Goal: Task Accomplishment & Management: Use online tool/utility

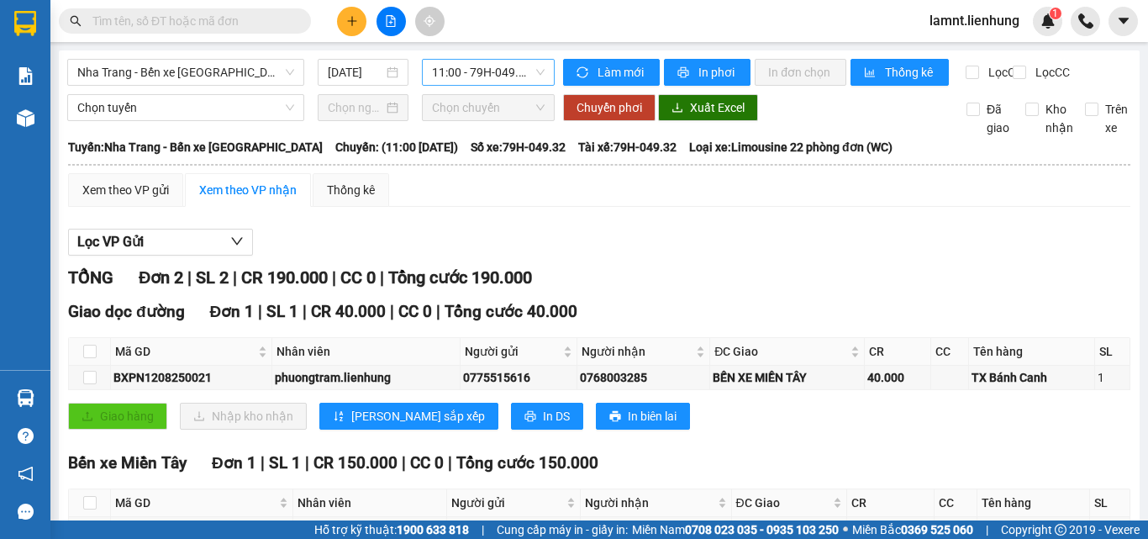
click at [506, 71] on span "11:00 - 79H-049.32" at bounding box center [488, 72] width 113 height 25
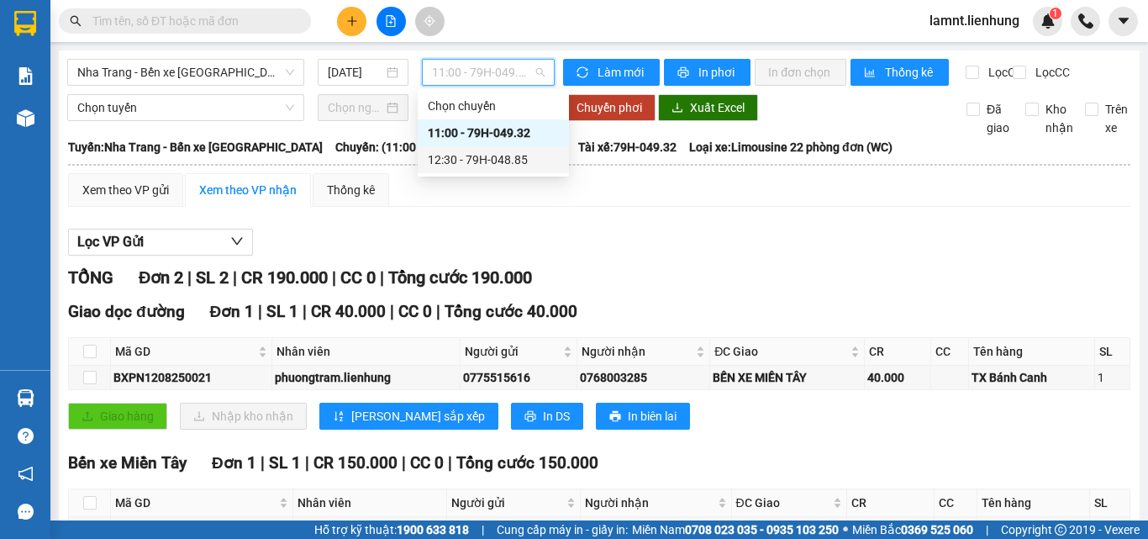
click at [529, 162] on div "12:30 - 79H-048.85" at bounding box center [493, 159] width 131 height 18
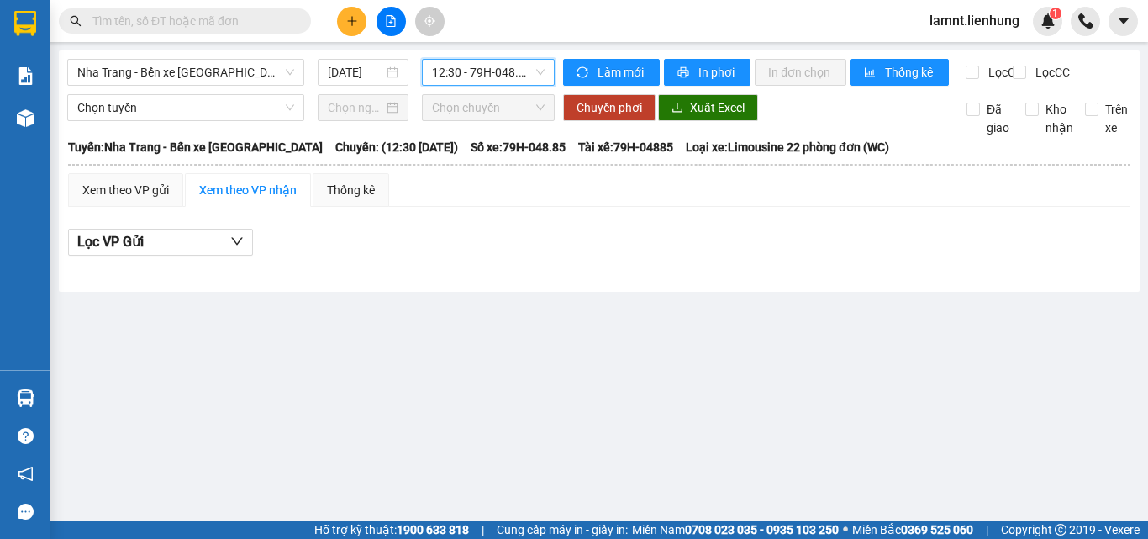
click at [181, 86] on div "Nha Trang - Bến xe Miền Tây 12/08/2025 12:30 12:30 - 79H-048.85" at bounding box center [311, 72] width 488 height 27
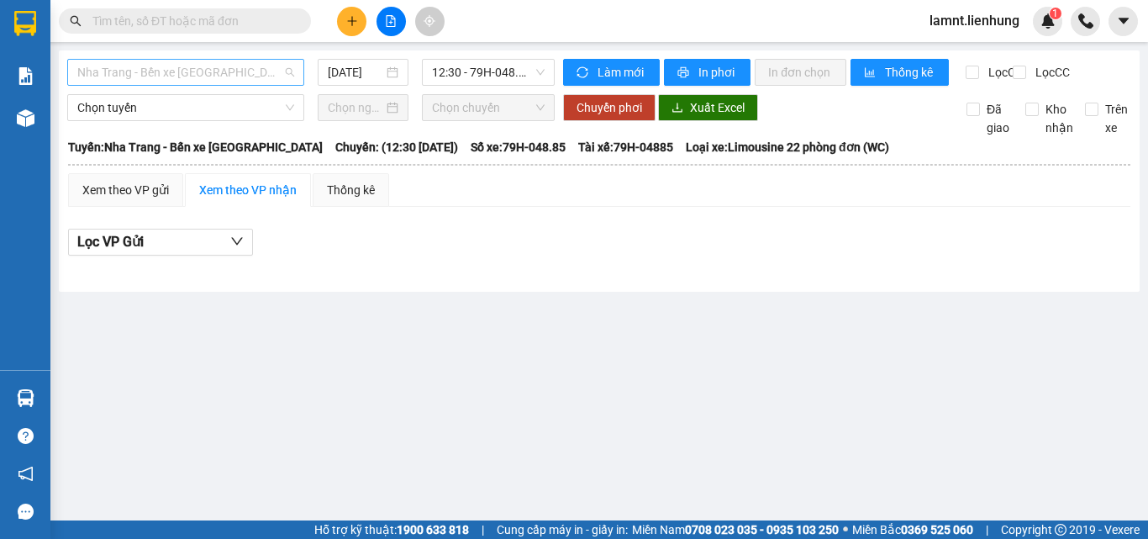
click at [180, 83] on span "Nha Trang - Bến xe Miền Tây" at bounding box center [185, 72] width 217 height 25
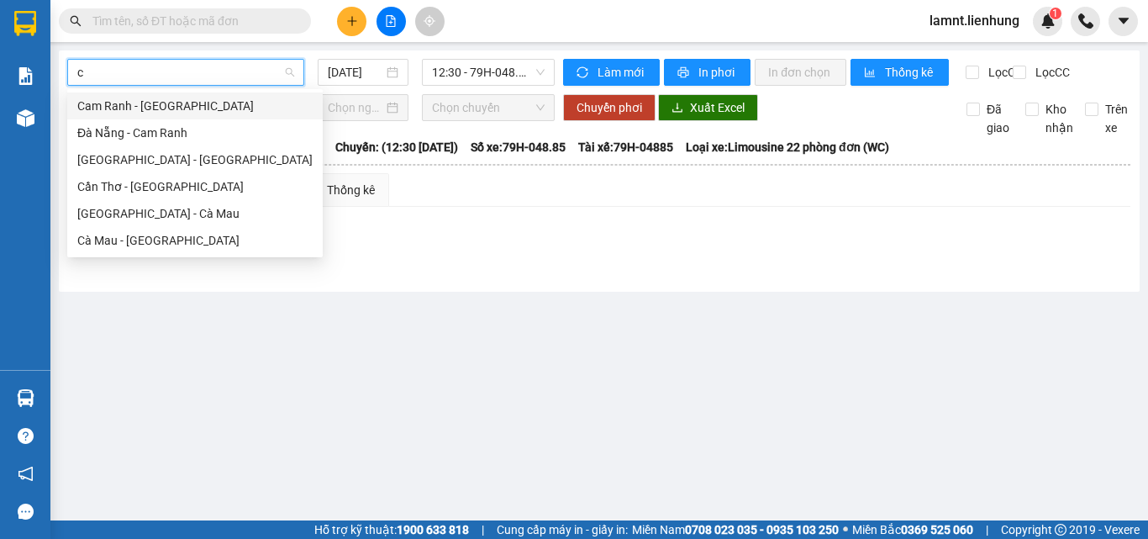
type input "cà"
click at [160, 218] on div "Nha Trang - Cà Mau" at bounding box center [194, 213] width 235 height 18
type input "12/08/2025"
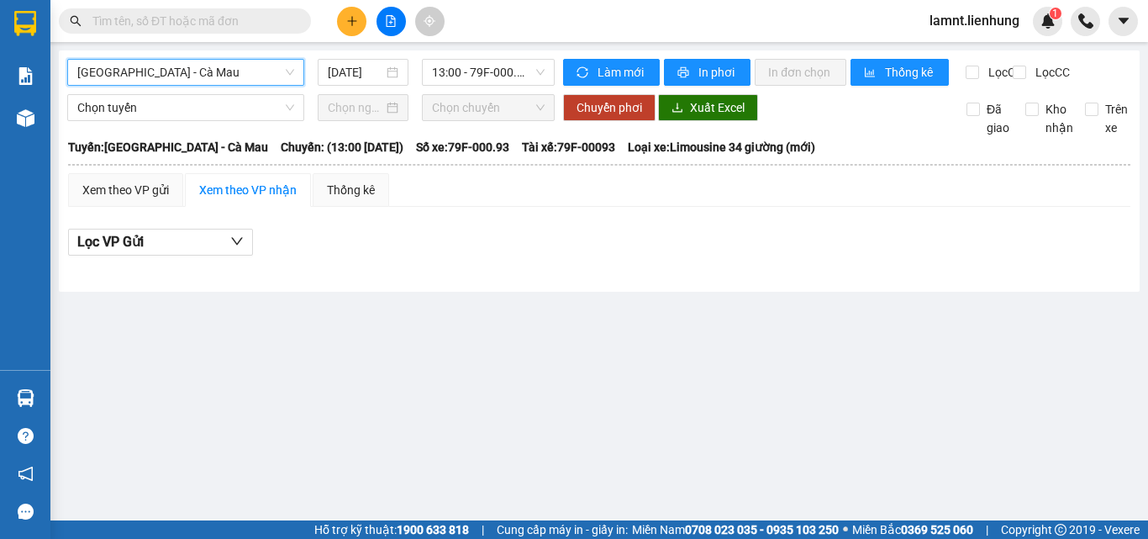
click at [254, 76] on span "Nha Trang - Cà Mau" at bounding box center [185, 72] width 217 height 25
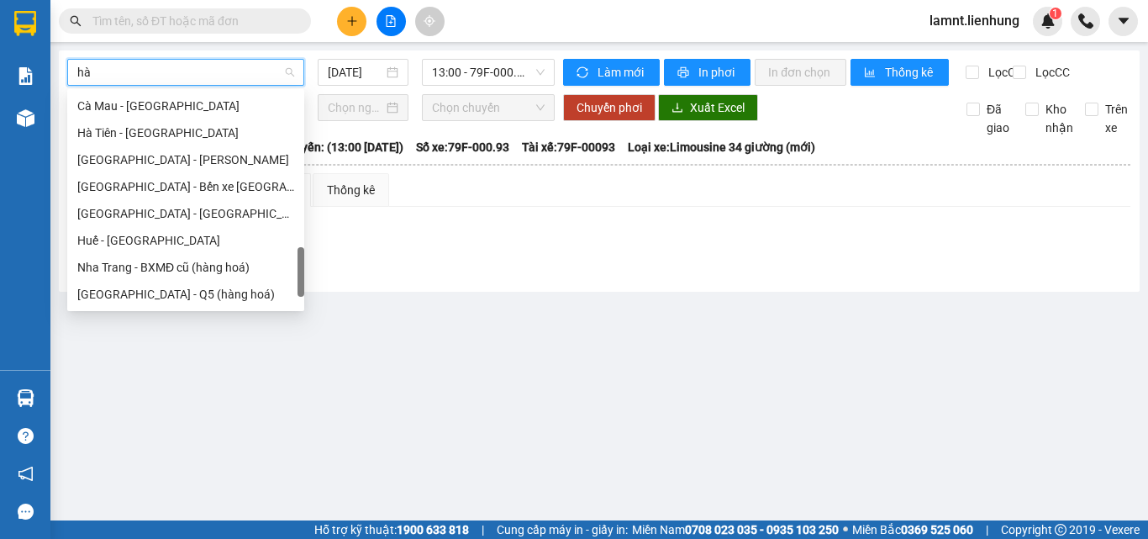
scroll to position [767, 0]
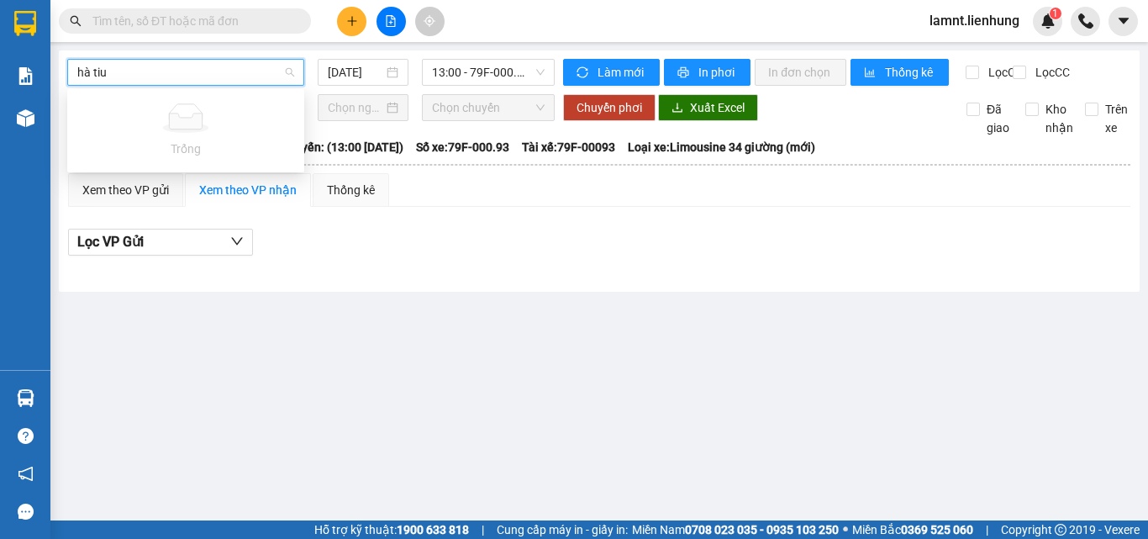
type input "hà ti"
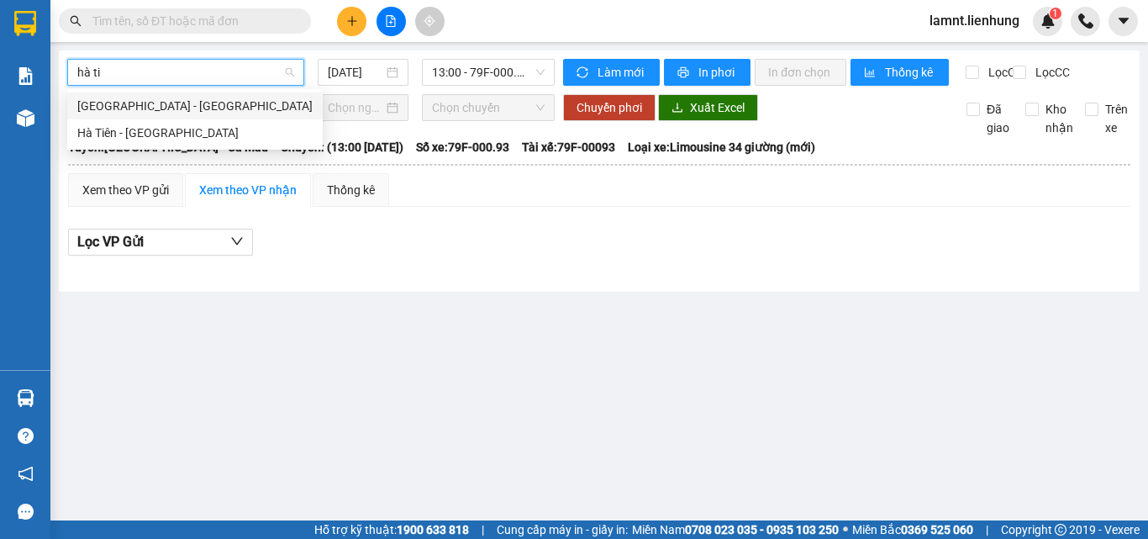
click at [180, 105] on div "Nha Trang - Hà Tiên" at bounding box center [194, 106] width 235 height 18
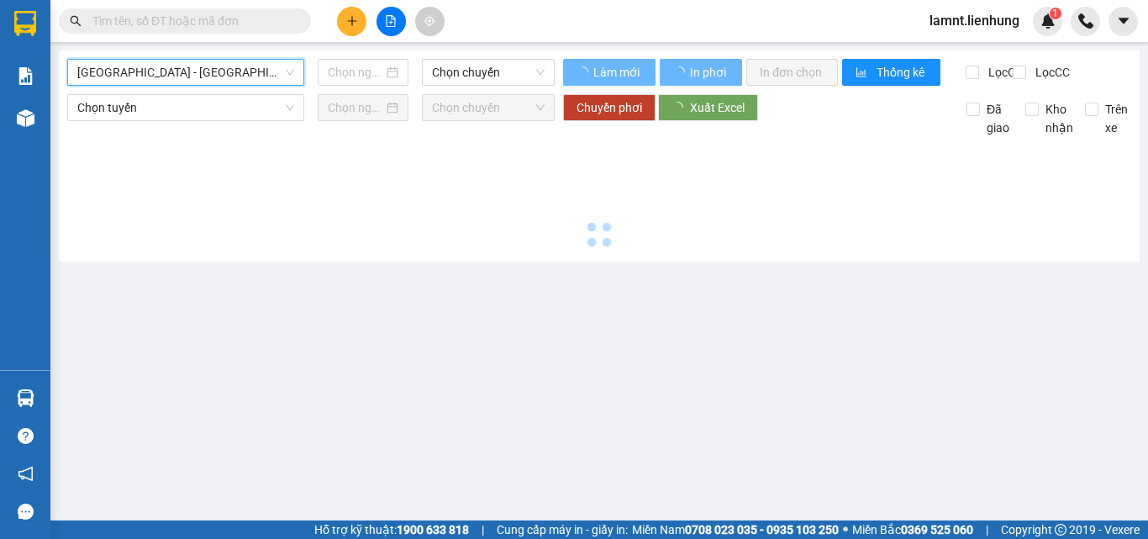
type input "12/08/2025"
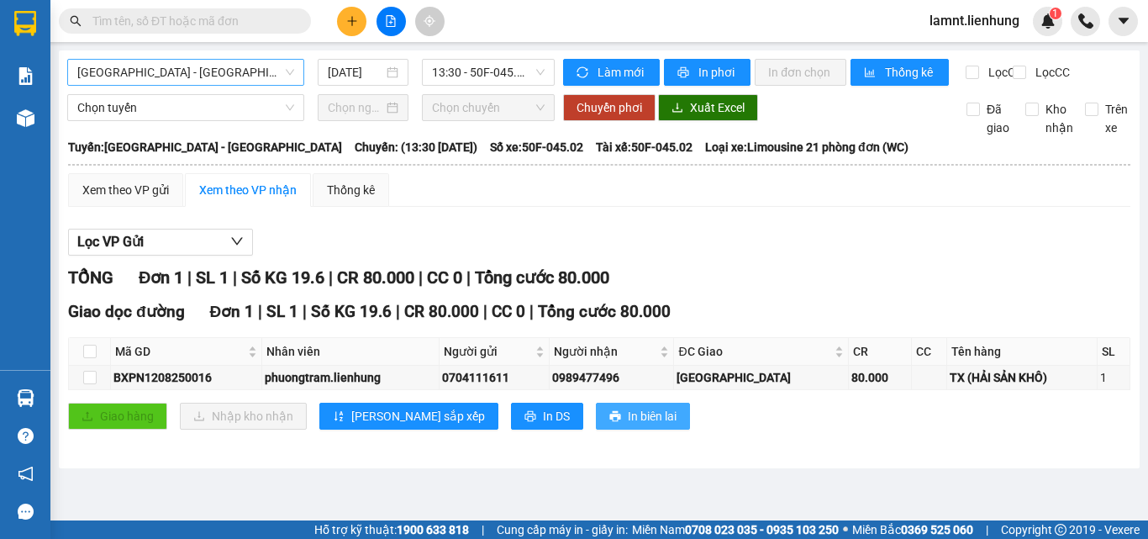
click at [596, 430] on button "In biên lai" at bounding box center [643, 416] width 94 height 27
click at [737, 77] on button "In phơi" at bounding box center [707, 72] width 87 height 27
click at [621, 71] on span "Làm mới" at bounding box center [622, 72] width 49 height 18
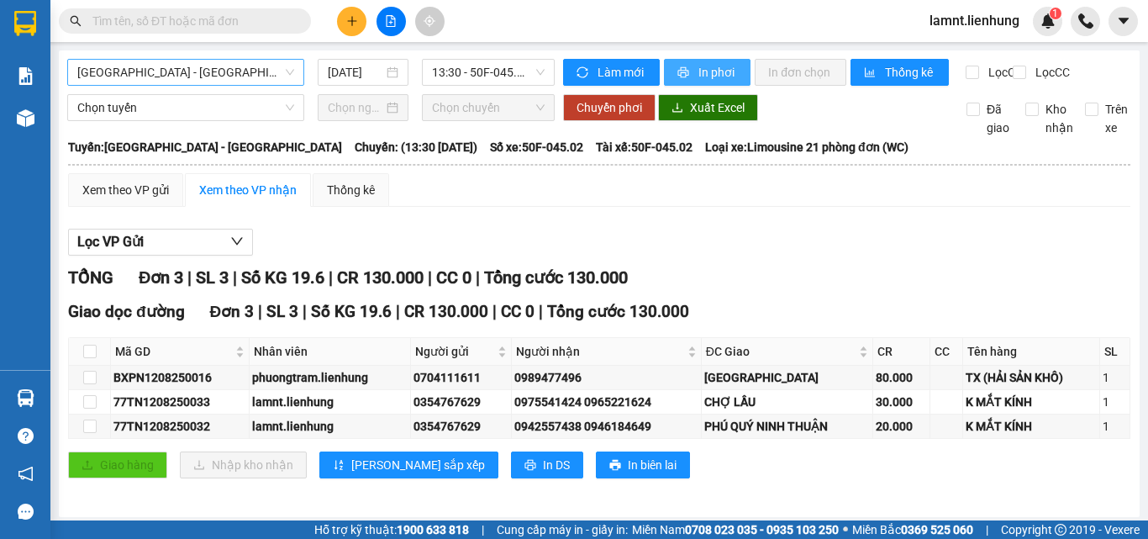
click at [683, 76] on span "printer" at bounding box center [685, 72] width 14 height 13
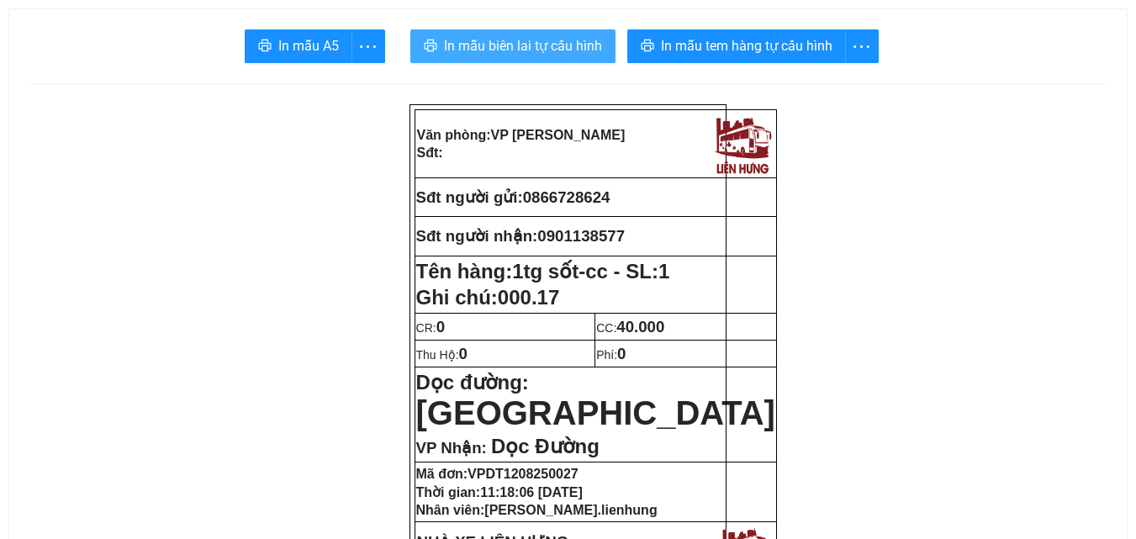
click at [521, 50] on span "In mẫu biên lai tự cấu hình" at bounding box center [523, 45] width 158 height 21
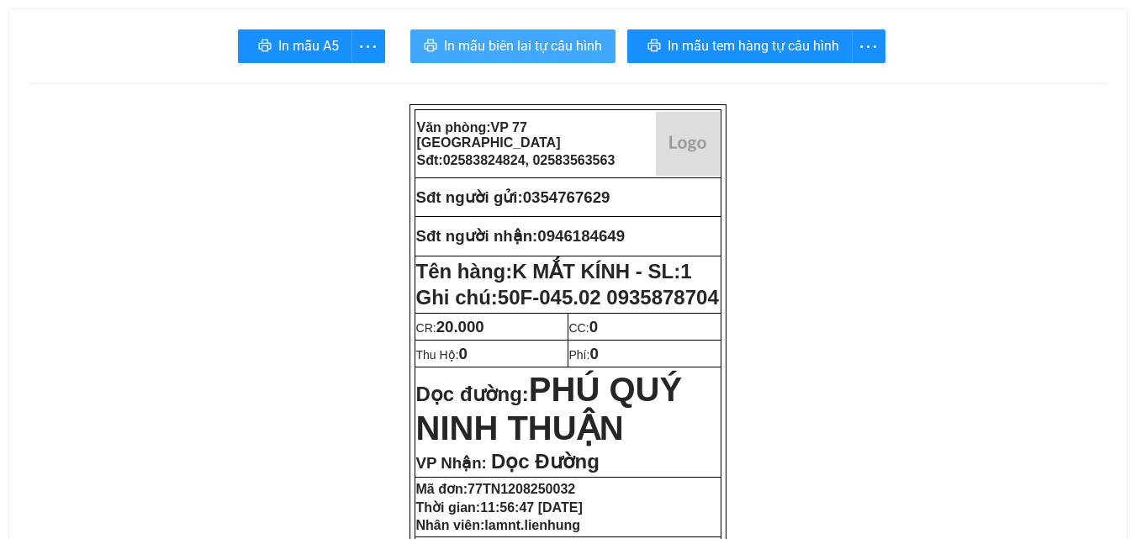
click at [489, 46] on span "In mẫu biên lai tự cấu hình" at bounding box center [523, 45] width 158 height 21
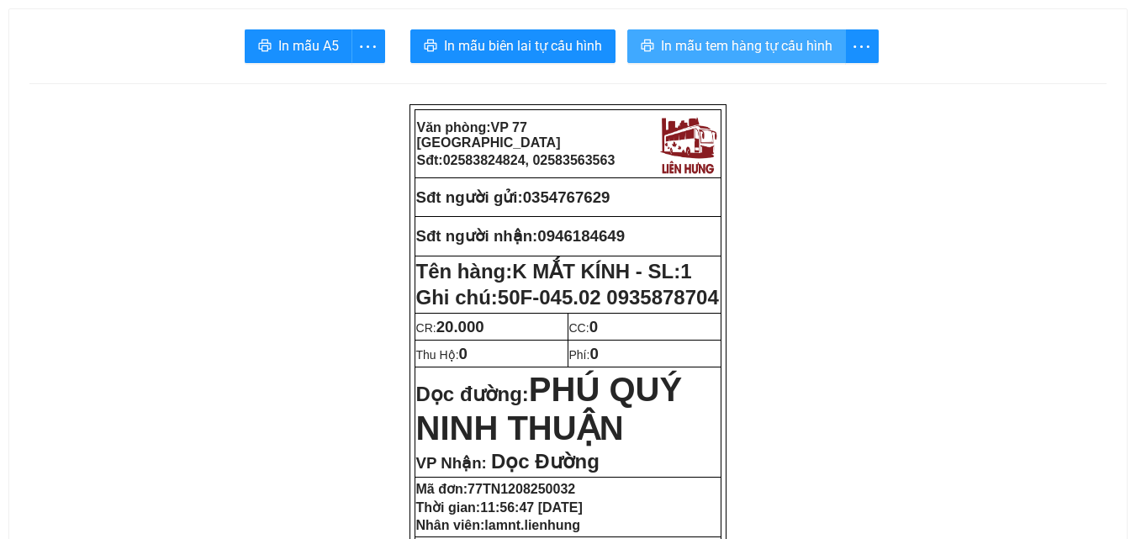
click at [714, 39] on span "In mẫu tem hàng tự cấu hình" at bounding box center [746, 45] width 171 height 21
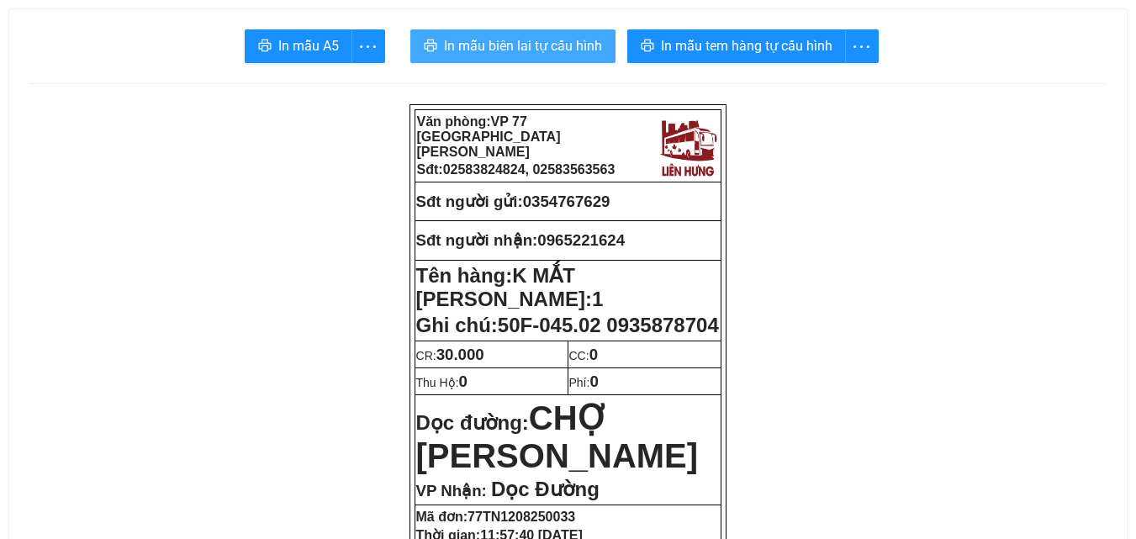
click at [515, 41] on span "In mẫu biên lai tự cấu hình" at bounding box center [523, 45] width 158 height 21
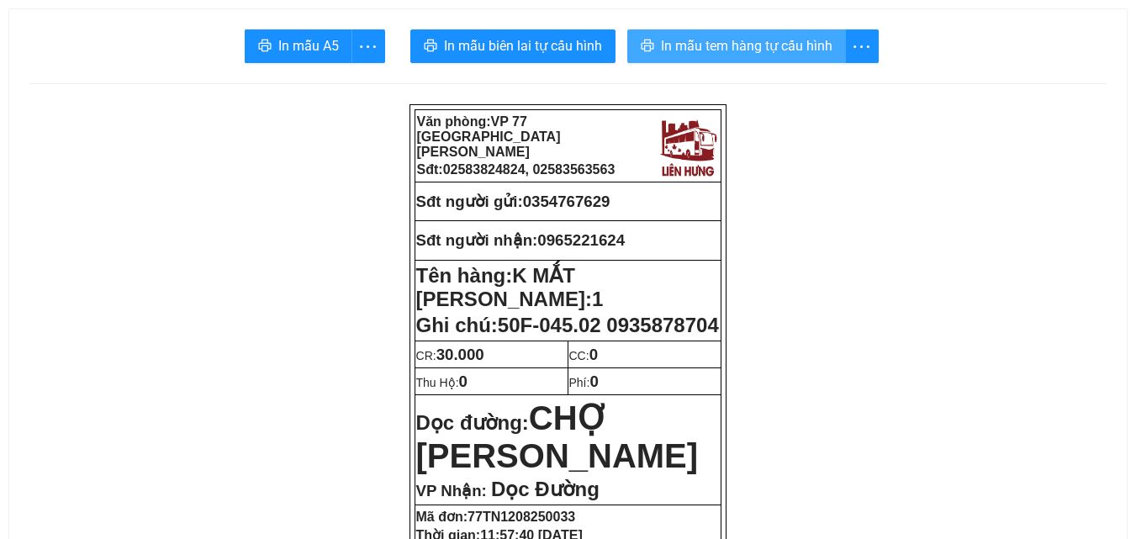
click at [702, 45] on span "In mẫu tem hàng tự cấu hình" at bounding box center [746, 45] width 171 height 21
